Goal: Check status: Verify the current state of an ongoing process or item

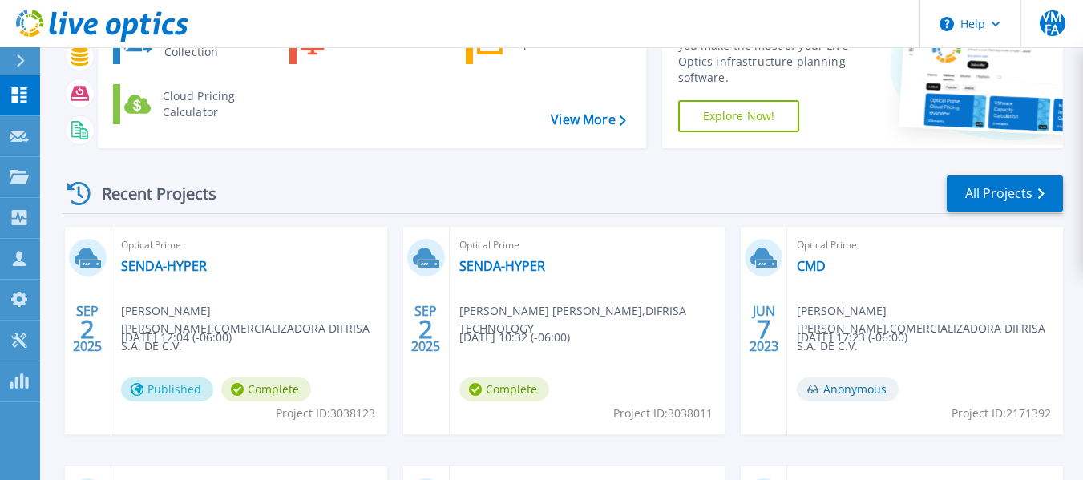
scroll to position [160, 0]
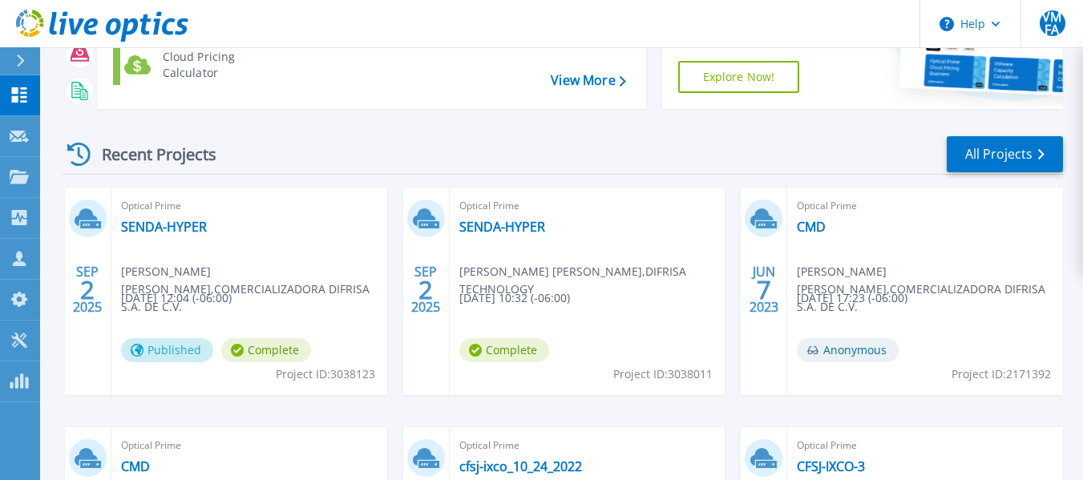
click at [225, 273] on span "Victor Manuel Flores Alvarez , COMERCIALIZADORA DIFRISA S.A. DE C.V." at bounding box center [254, 289] width 266 height 53
click at [166, 220] on link "SENDA-HYPER" at bounding box center [164, 227] width 86 height 16
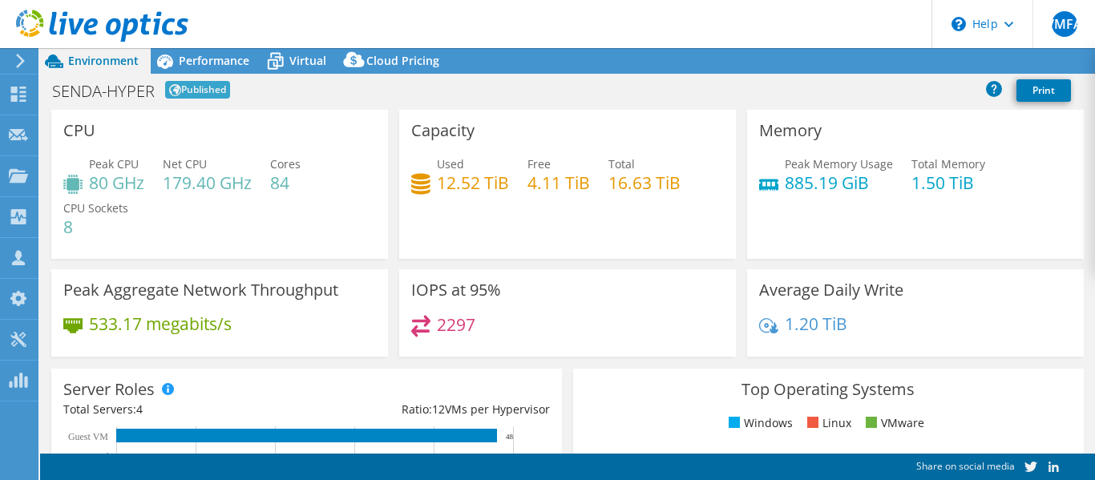
select select "USD"
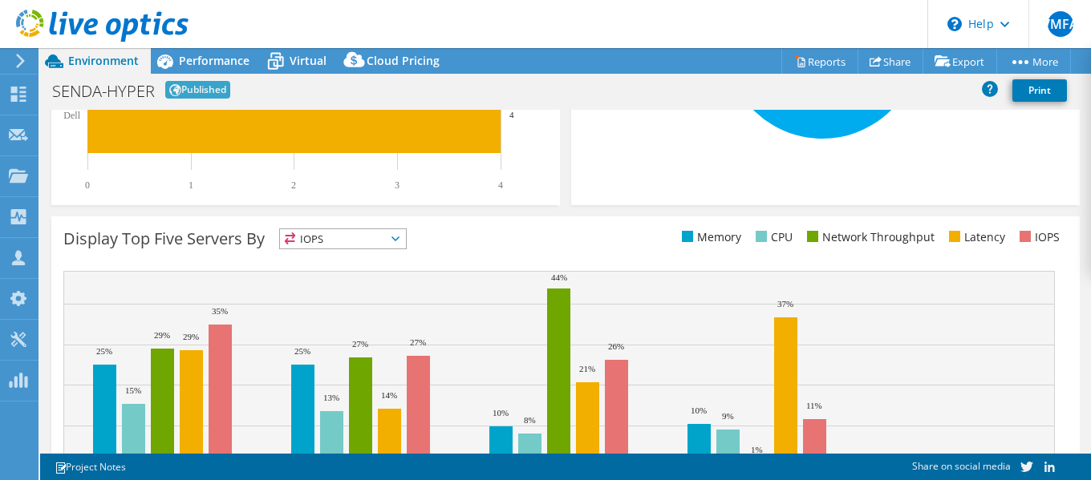
scroll to position [634, 0]
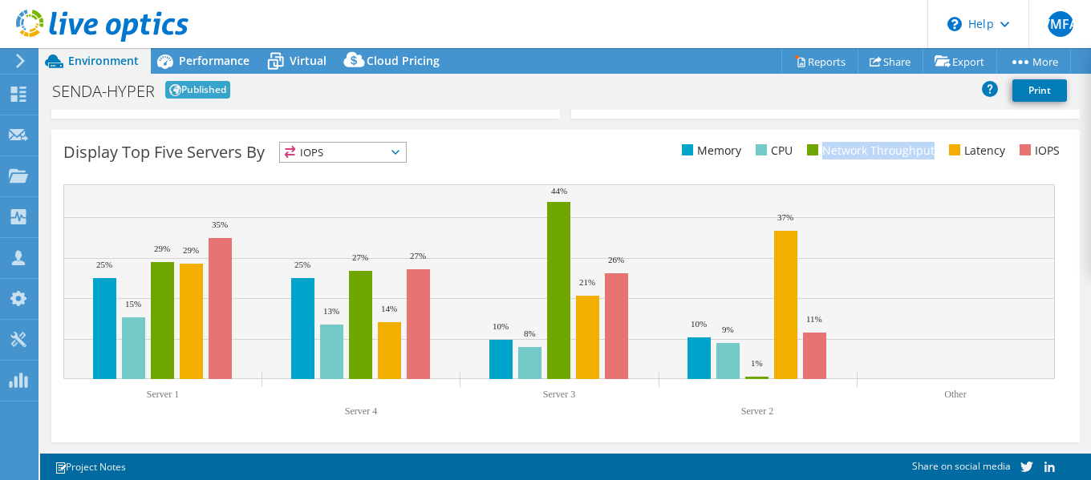
drag, startPoint x: 807, startPoint y: 152, endPoint x: 917, endPoint y: 160, distance: 110.1
click at [917, 160] on ul "Memory CPU Network Throughput Latency IOPS" at bounding box center [816, 151] width 502 height 18
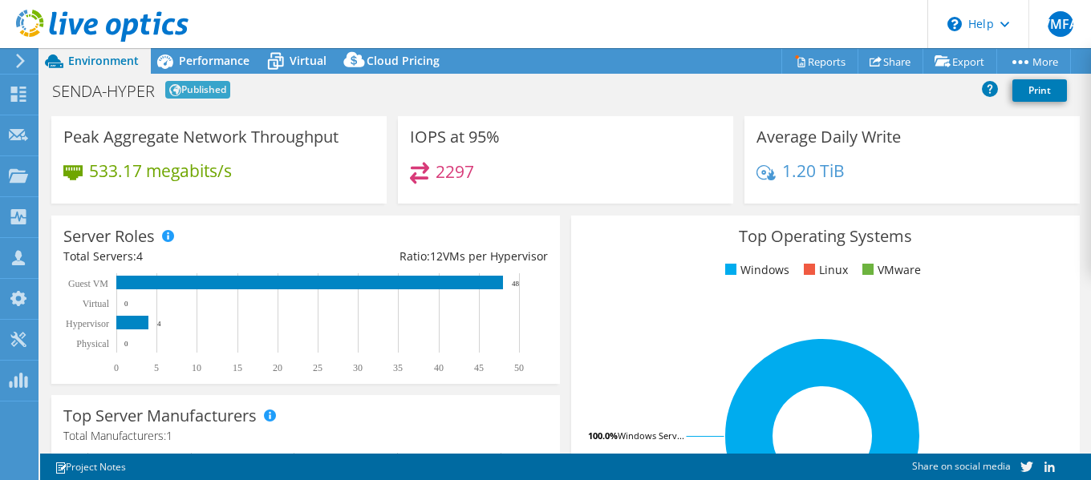
scroll to position [0, 0]
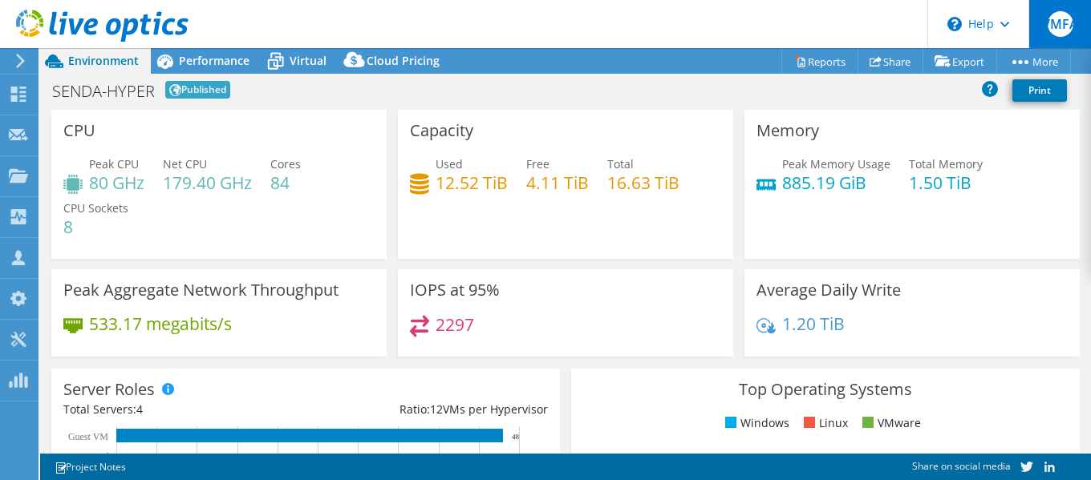
click at [1057, 32] on span "VMFA" at bounding box center [1060, 24] width 26 height 26
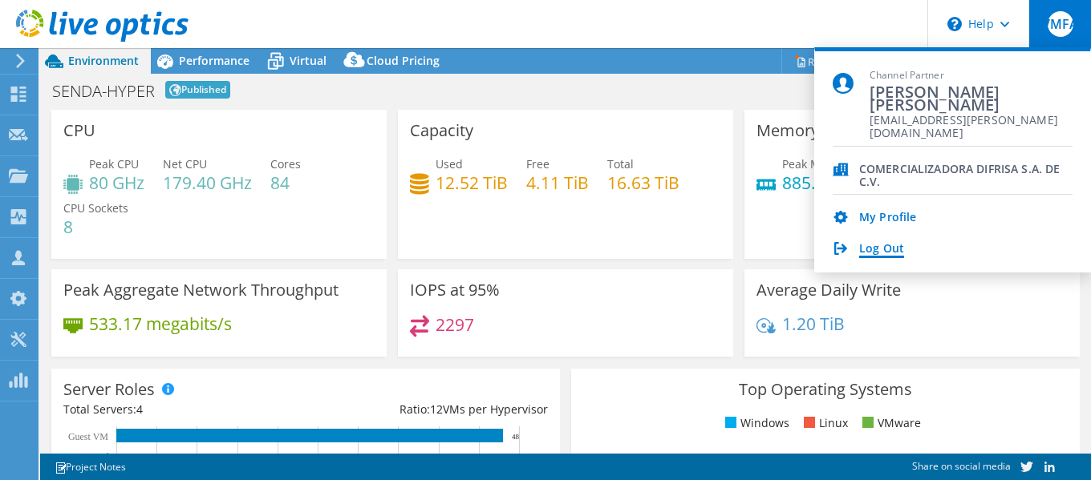
click at [900, 251] on link "Log Out" at bounding box center [881, 249] width 45 height 15
